Goal: Task Accomplishment & Management: Use online tool/utility

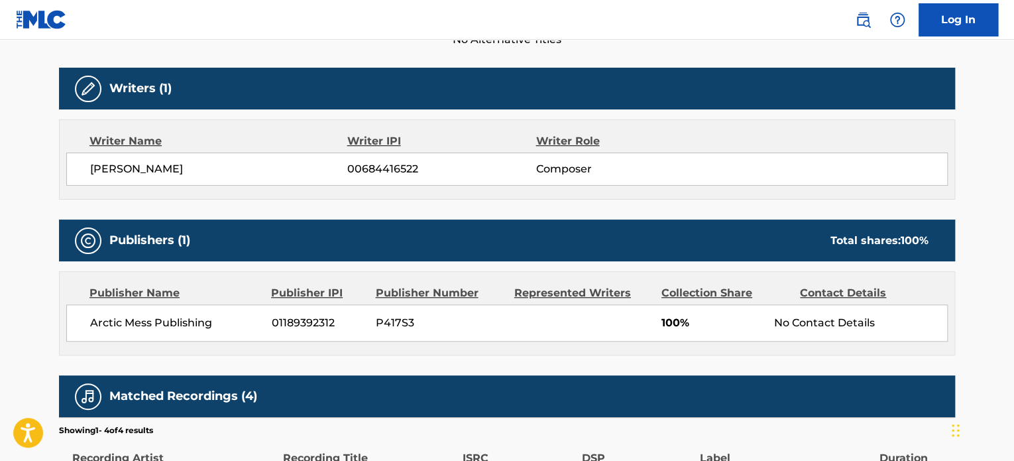
click at [960, 20] on link "Log In" at bounding box center [959, 19] width 80 height 33
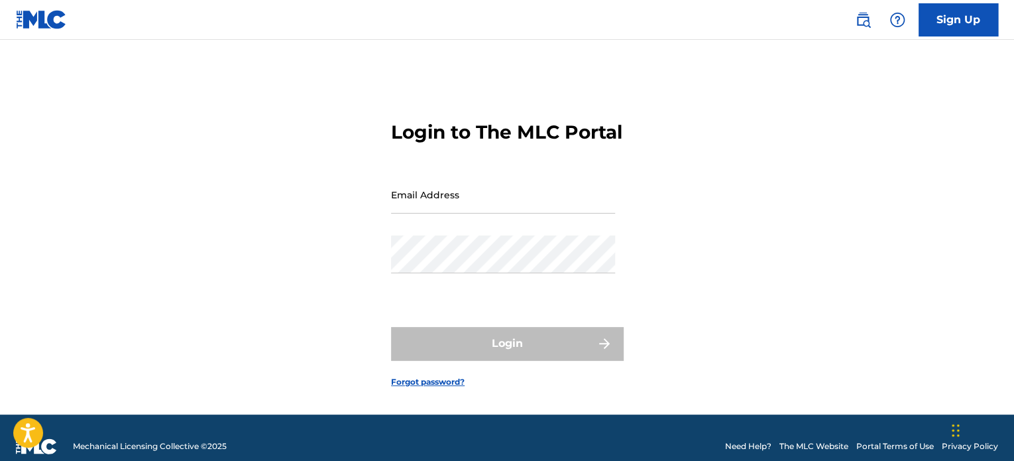
click at [437, 213] on input "Email Address" at bounding box center [503, 195] width 224 height 38
type input "[PERSON_NAME][EMAIL_ADDRESS][DOMAIN_NAME]"
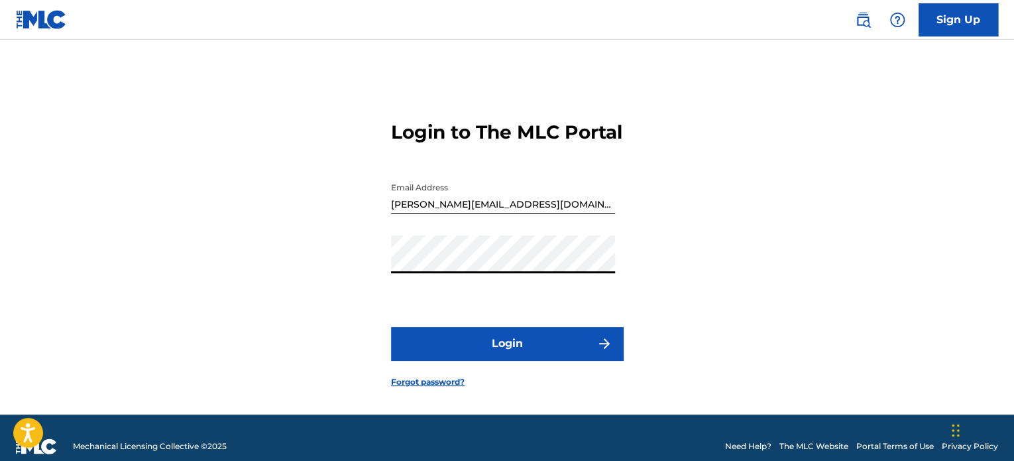
click at [391, 327] on button "Login" at bounding box center [507, 343] width 232 height 33
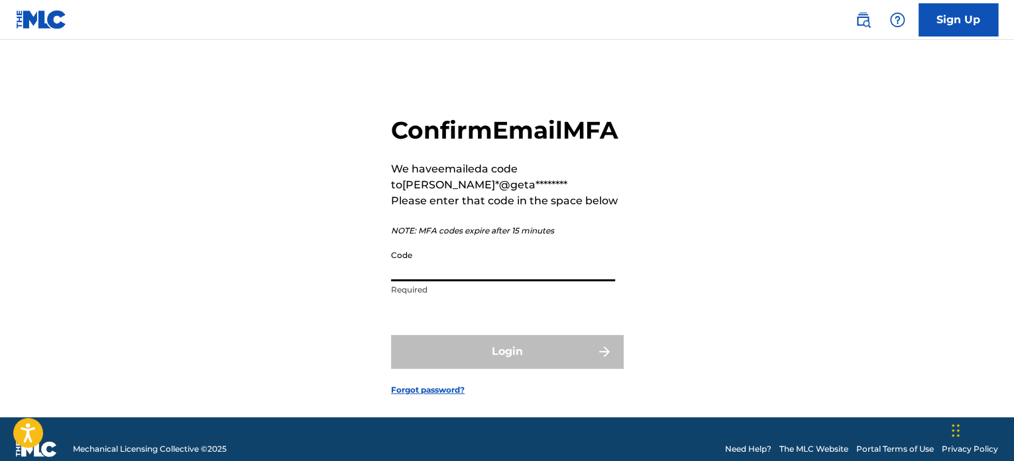
click at [437, 281] on input "Code" at bounding box center [503, 262] width 224 height 38
paste input "015545"
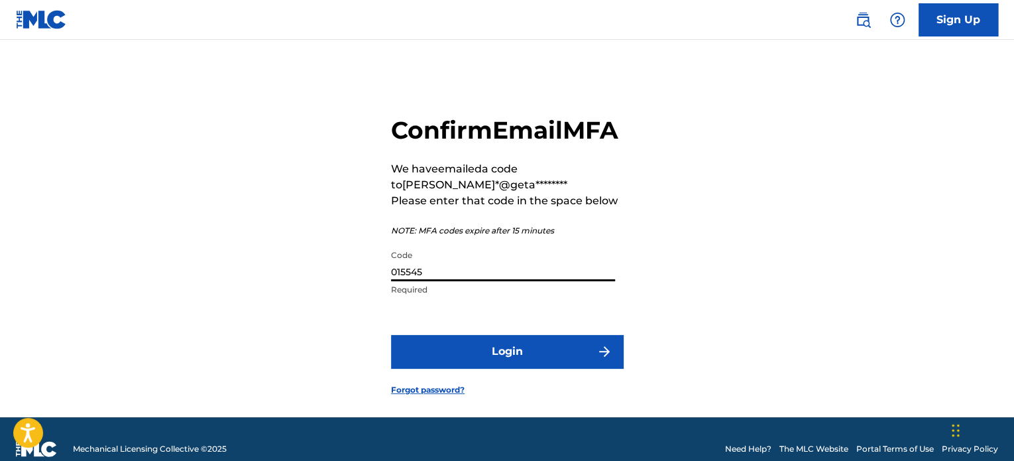
type input "015545"
click at [469, 368] on button "Login" at bounding box center [507, 351] width 232 height 33
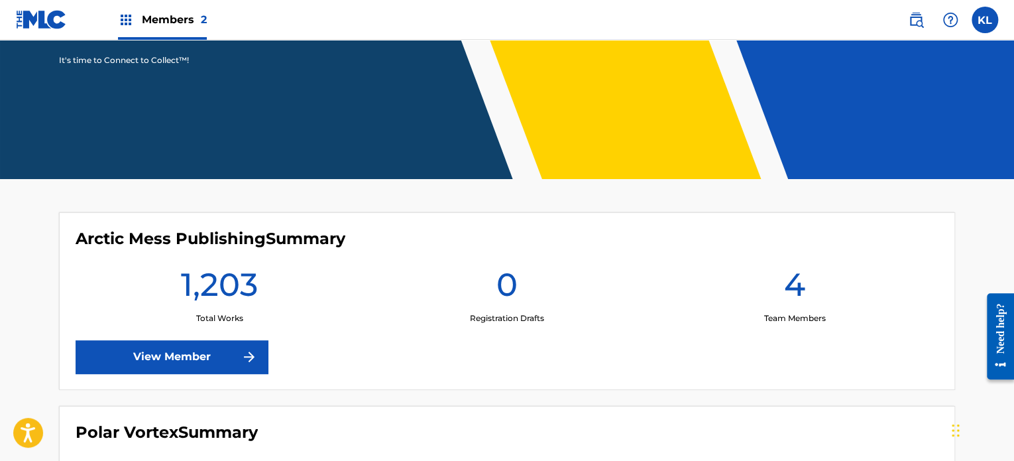
scroll to position [411, 0]
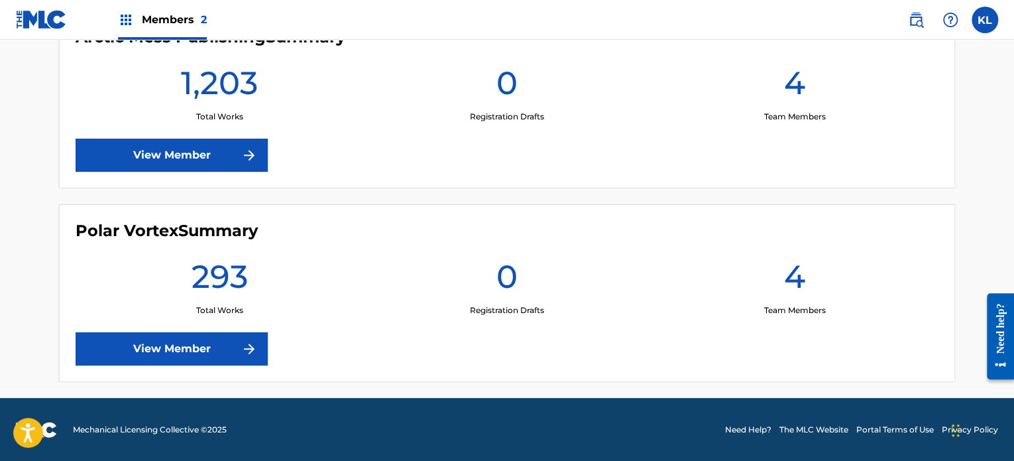
click at [192, 144] on link "View Member" at bounding box center [172, 155] width 192 height 33
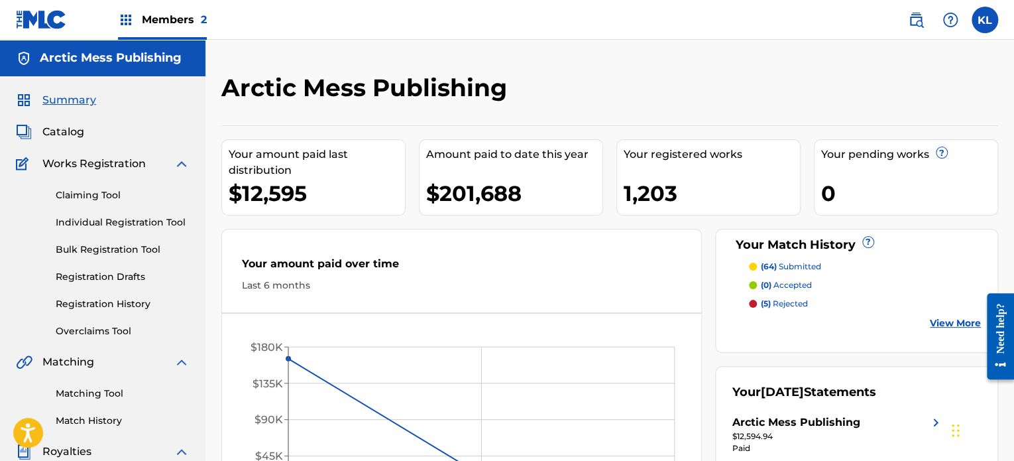
click at [84, 331] on link "Overclaims Tool" at bounding box center [123, 331] width 134 height 14
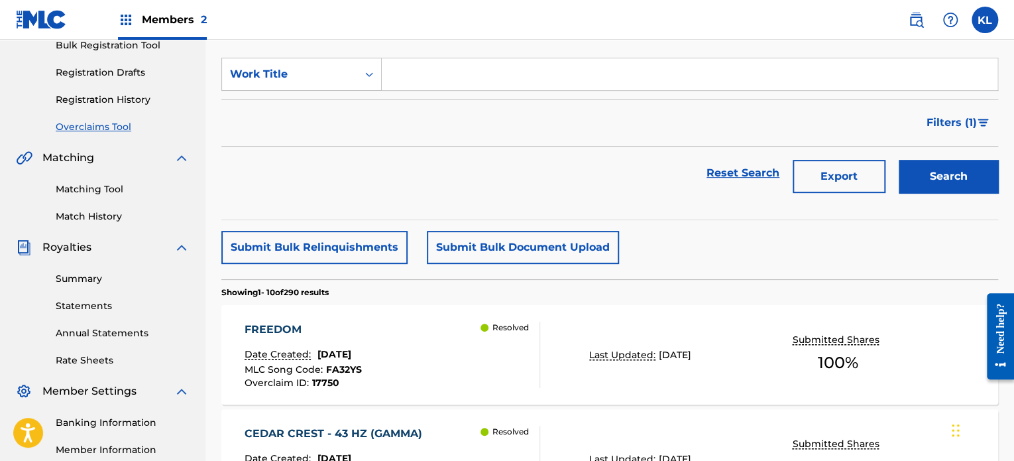
scroll to position [200, 0]
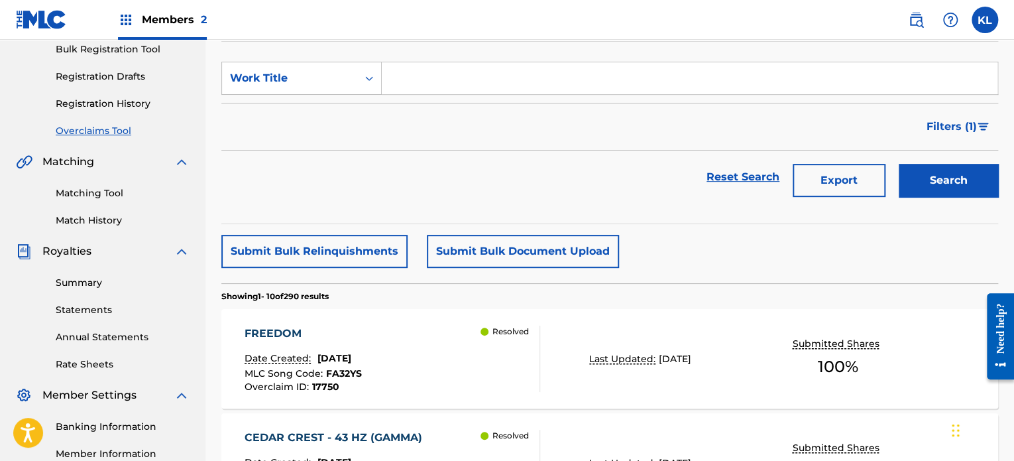
click at [961, 116] on button "Filters ( 1 )" at bounding box center [959, 126] width 80 height 33
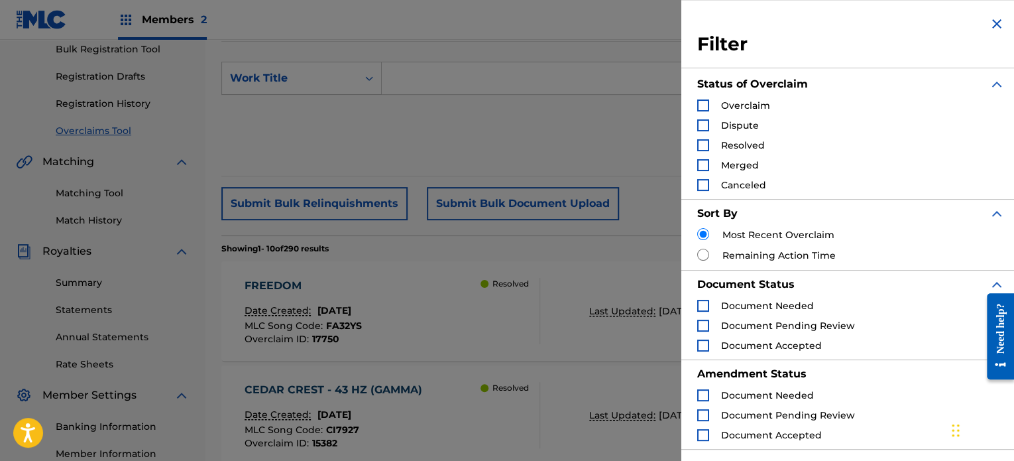
click at [727, 105] on span "Overclaim" at bounding box center [745, 105] width 49 height 12
click at [703, 105] on div "Search Form" at bounding box center [703, 105] width 12 height 12
click at [703, 127] on div "Search Form" at bounding box center [703, 125] width 12 height 12
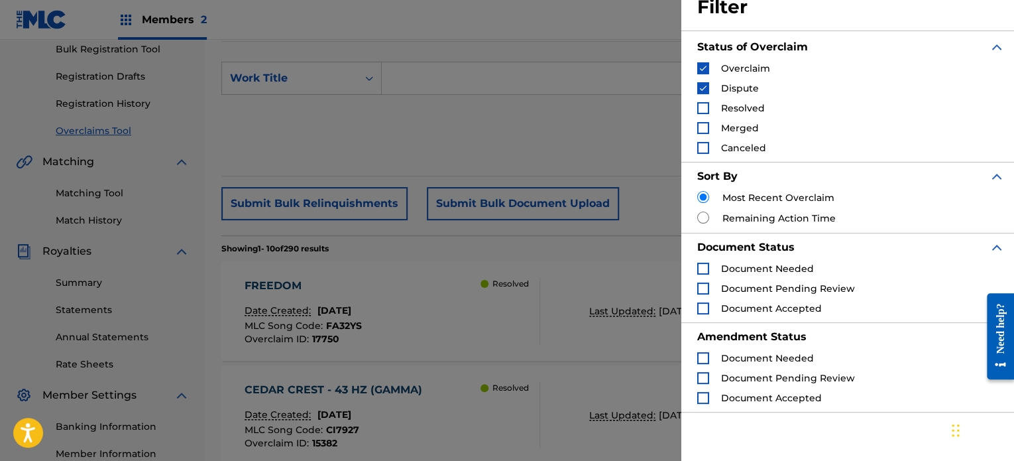
scroll to position [130, 0]
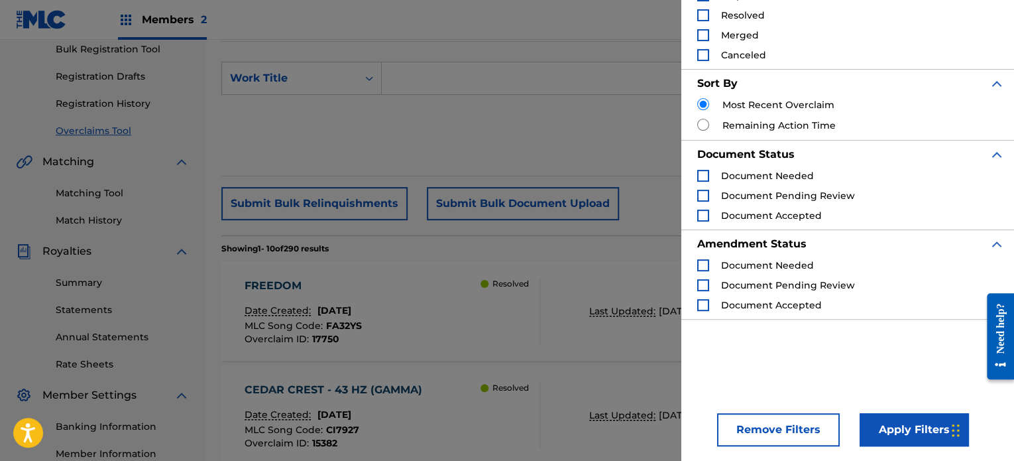
click at [893, 420] on button "Apply Filters" at bounding box center [914, 429] width 109 height 33
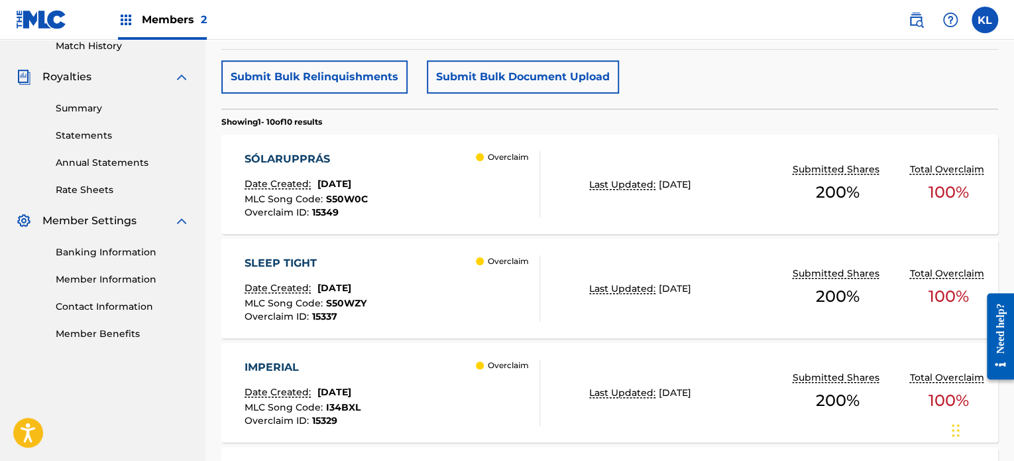
scroll to position [374, 0]
click at [286, 158] on div "SÓLARUPPRÁS" at bounding box center [306, 160] width 123 height 16
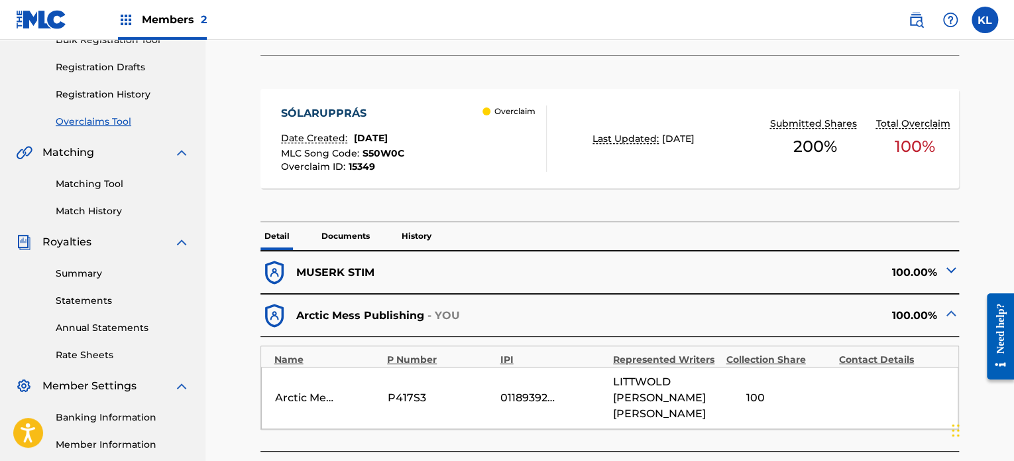
scroll to position [208, 0]
